Goal: Task Accomplishment & Management: Complete application form

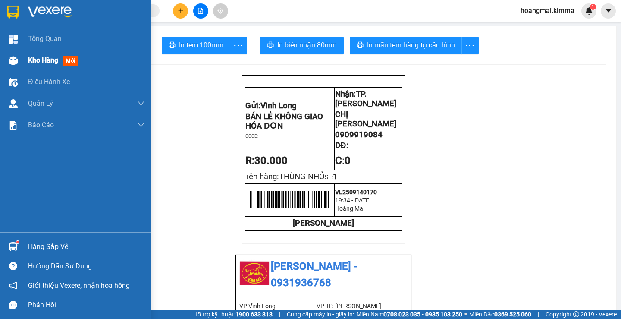
click at [37, 61] on span "Kho hàng" at bounding box center [43, 60] width 30 height 8
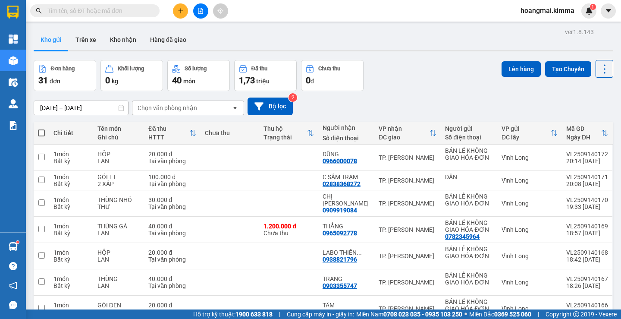
click at [181, 8] on icon "plus" at bounding box center [181, 11] width 6 height 6
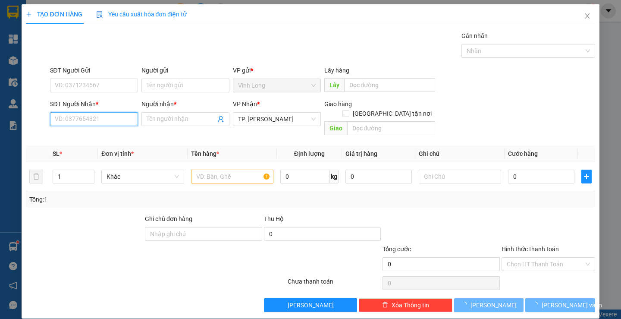
click at [101, 125] on input "SĐT Người Nhận *" at bounding box center [94, 119] width 88 height 14
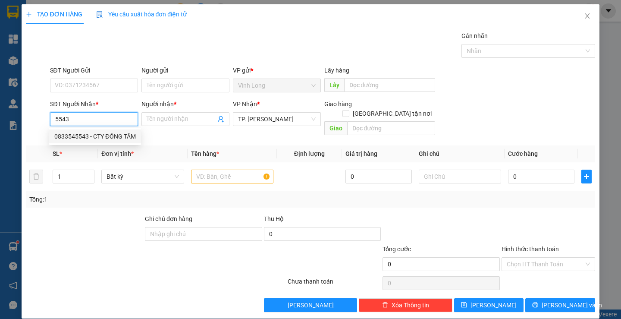
click at [91, 134] on div "0833545543 - CTY ĐỒNG TÂM" at bounding box center [94, 135] width 81 height 9
type input "0833545543"
type input "CTY ĐỒNG TÂM"
type input "0833545543"
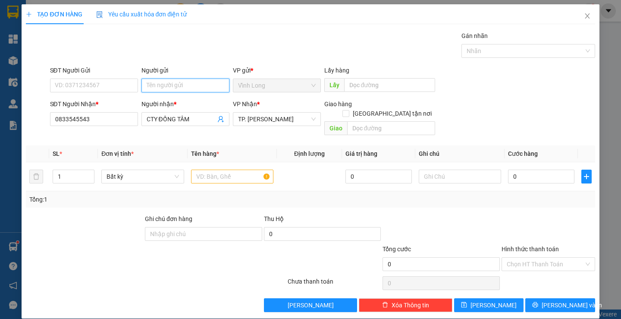
click at [174, 88] on input "Người gửi" at bounding box center [185, 85] width 88 height 14
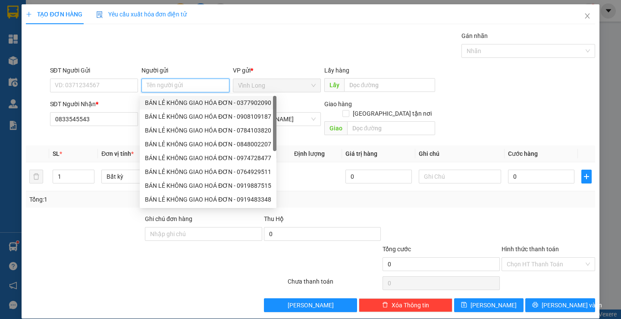
click at [175, 98] on div "BÁN LẺ KHÔNG GIAO HÓA ĐƠN - 0377902090" at bounding box center [208, 102] width 126 height 9
type input "0377902090"
type input "BÁN LẺ KHÔNG GIAO HÓA ĐƠN"
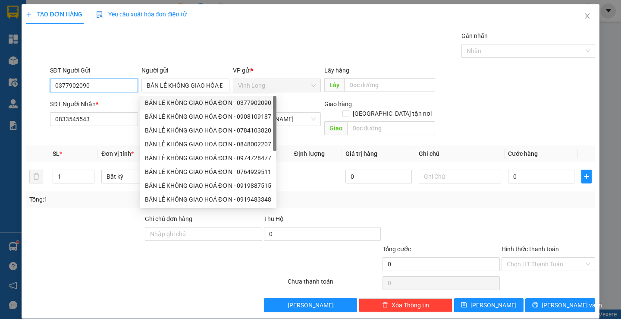
click at [122, 81] on input "0377902090" at bounding box center [94, 85] width 88 height 14
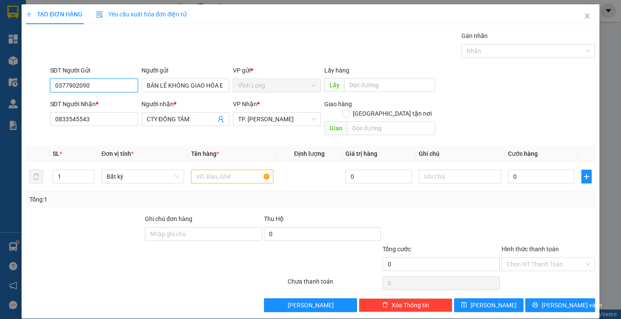
click at [122, 81] on input "0377902090" at bounding box center [94, 85] width 88 height 14
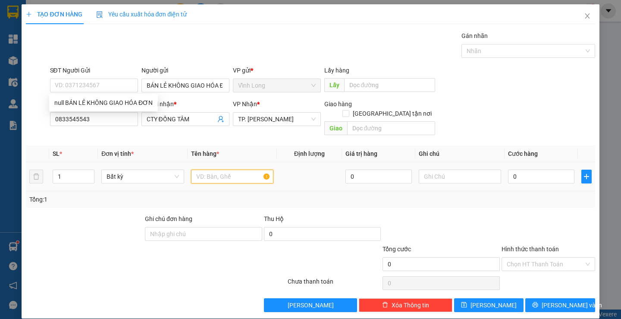
click at [230, 173] on input "text" at bounding box center [232, 176] width 82 height 14
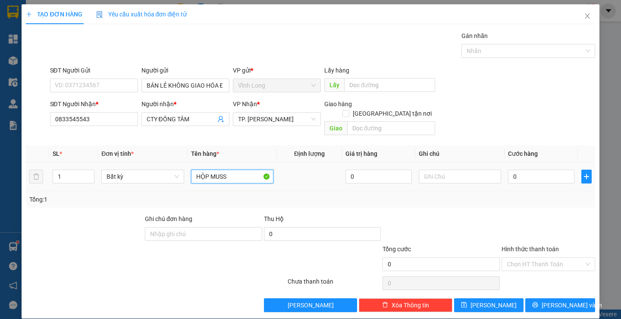
type input "HỘP MUSS"
type input "THƯ"
type input "2"
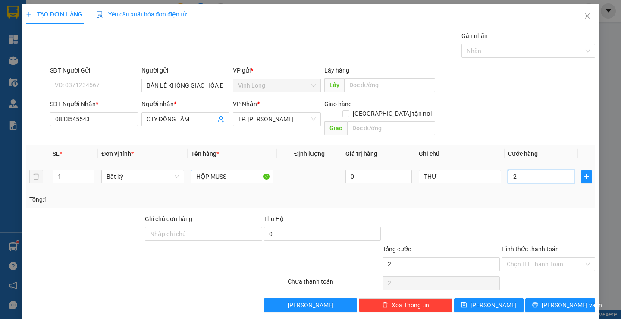
type input "20"
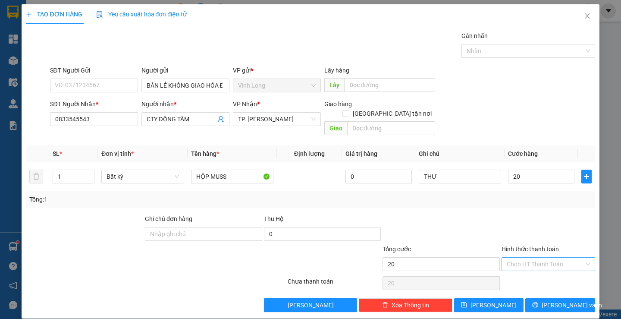
type input "20.000"
click at [551, 257] on input "Hình thức thanh toán" at bounding box center [544, 263] width 77 height 13
drag, startPoint x: 533, startPoint y: 271, endPoint x: 539, endPoint y: 282, distance: 12.3
click at [533, 272] on div "Tại văn phòng" at bounding box center [543, 271] width 82 height 9
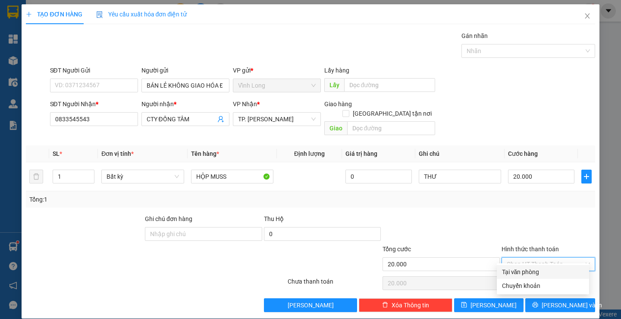
type input "0"
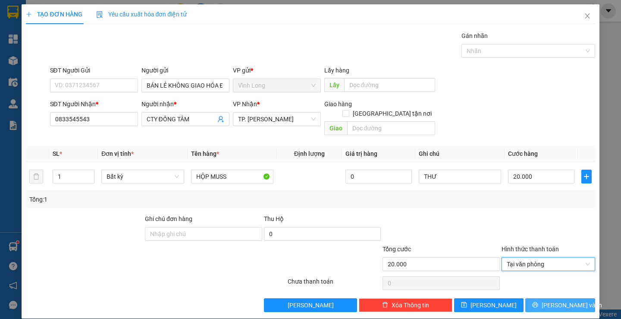
click at [544, 298] on button "[PERSON_NAME] và In" at bounding box center [559, 305] width 69 height 14
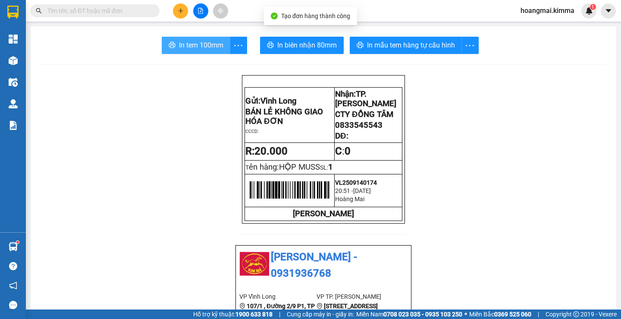
click at [197, 43] on span "In tem 100mm" at bounding box center [201, 45] width 44 height 11
